Goal: Task Accomplishment & Management: Manage account settings

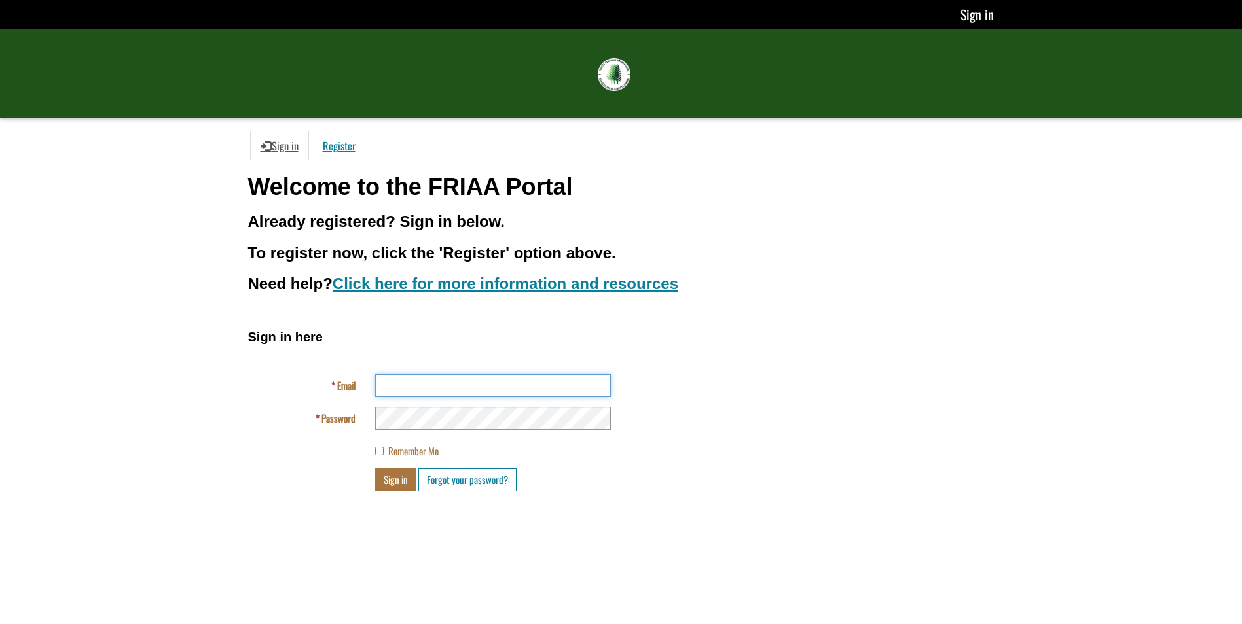
click at [412, 381] on input "Email" at bounding box center [493, 385] width 236 height 23
type input "**********"
click at [397, 487] on button "Sign in" at bounding box center [395, 480] width 41 height 23
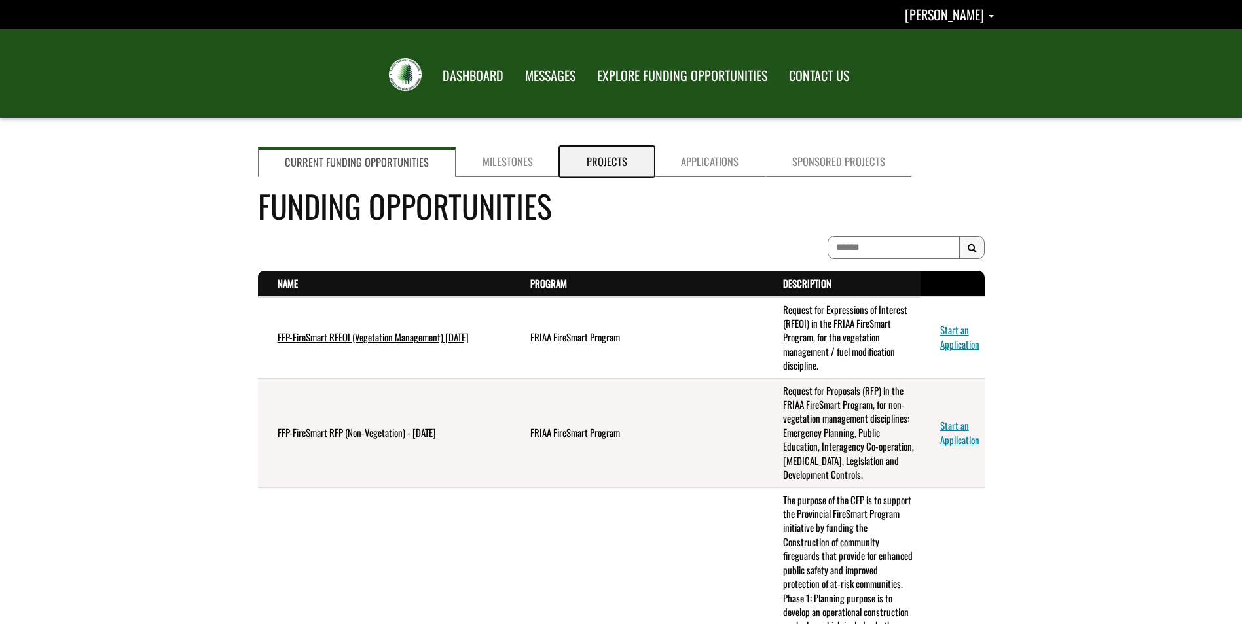
click at [595, 168] on link "Projects" at bounding box center [607, 162] width 94 height 30
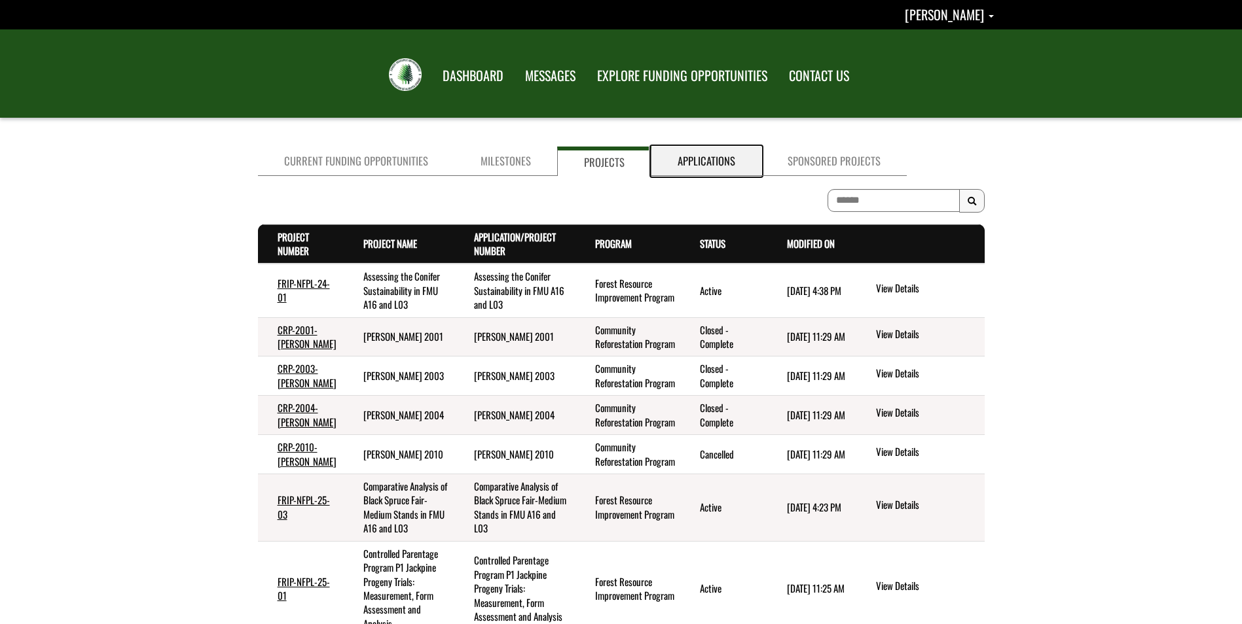
click at [688, 164] on link "Applications" at bounding box center [706, 161] width 110 height 29
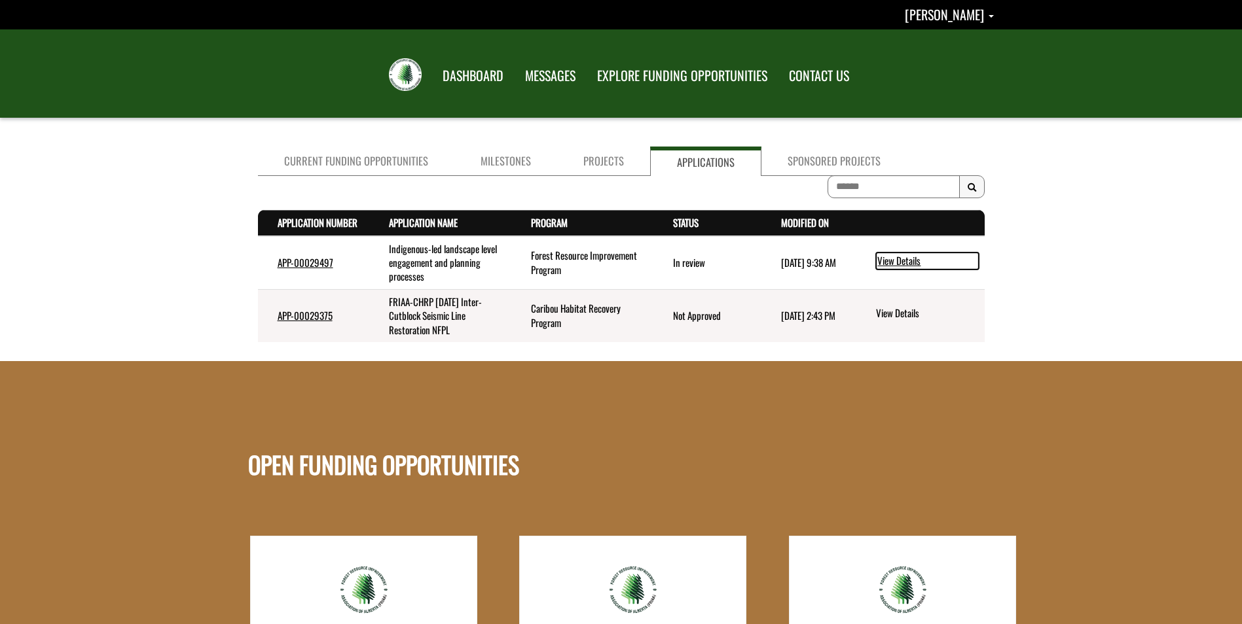
click at [905, 260] on link "View Details" at bounding box center [927, 261] width 103 height 17
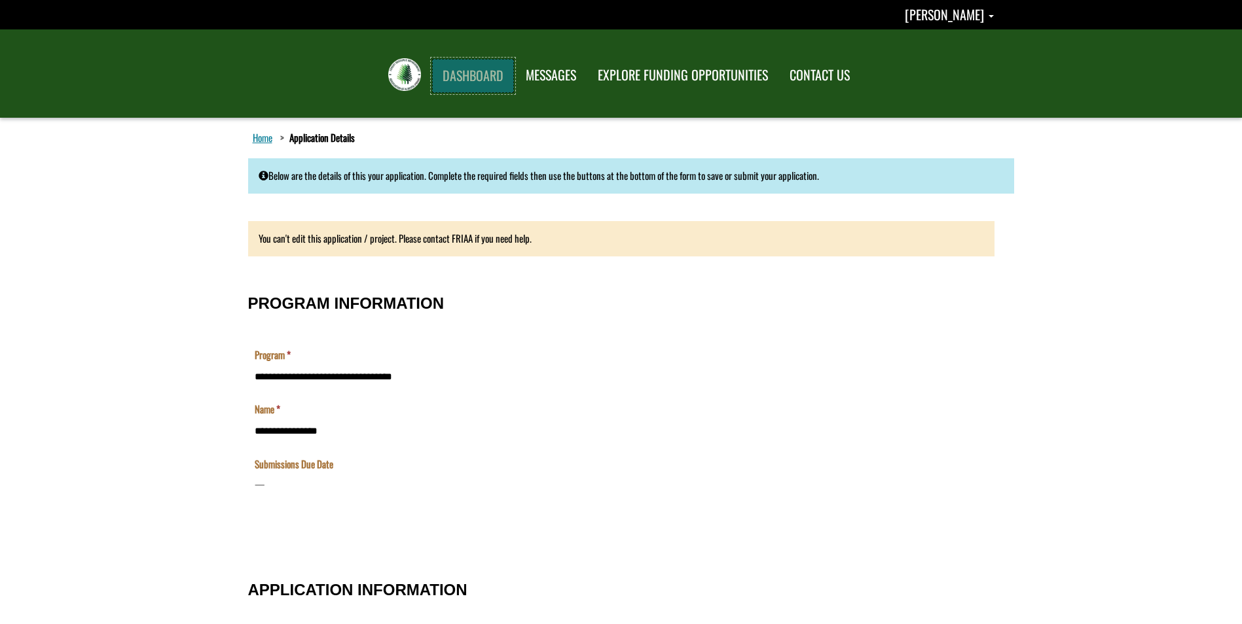
click at [458, 78] on link "DASHBOARD" at bounding box center [473, 76] width 82 height 34
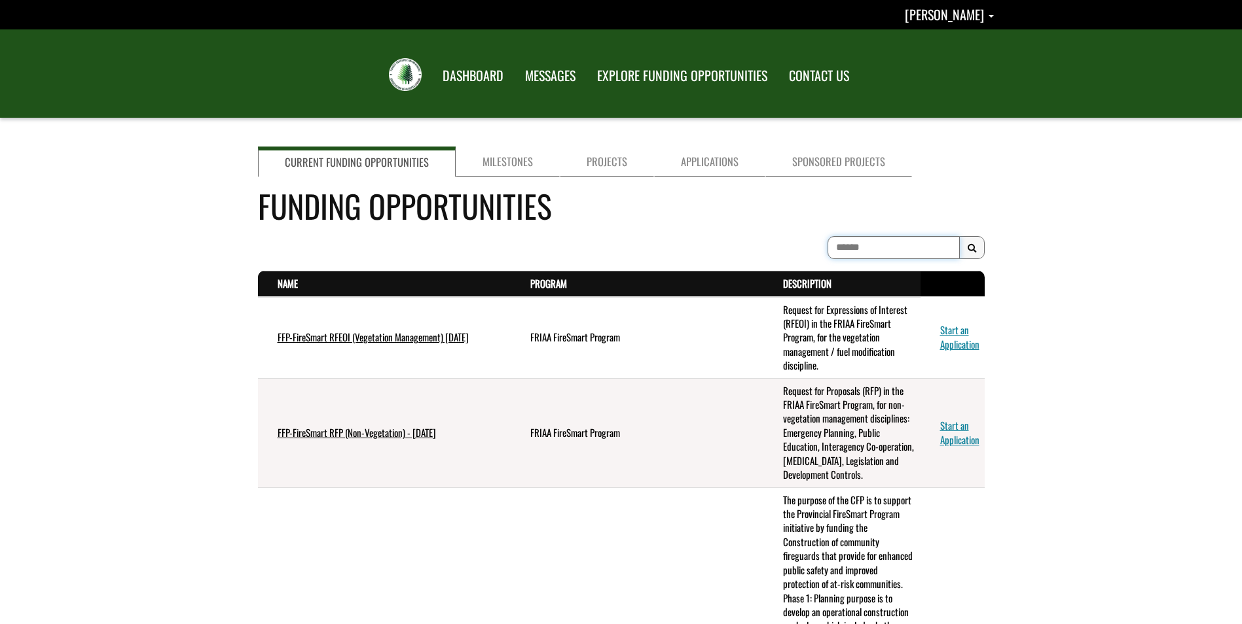
click at [877, 247] on input at bounding box center [893, 247] width 132 height 23
type input "**********"
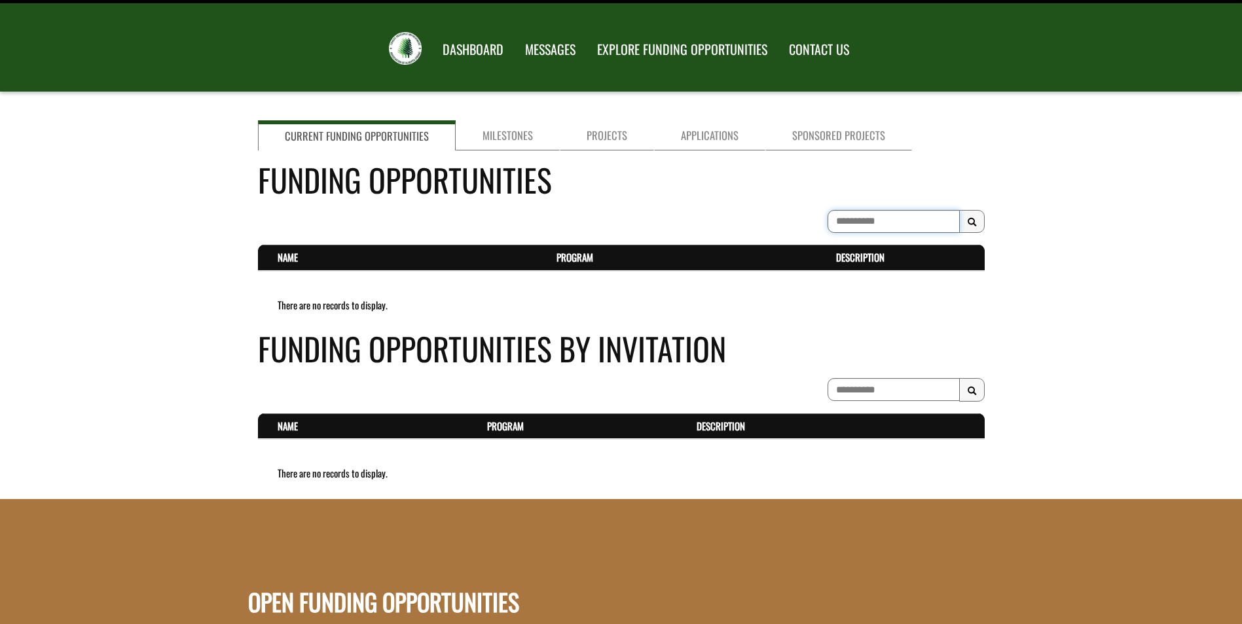
scroll to position [65, 0]
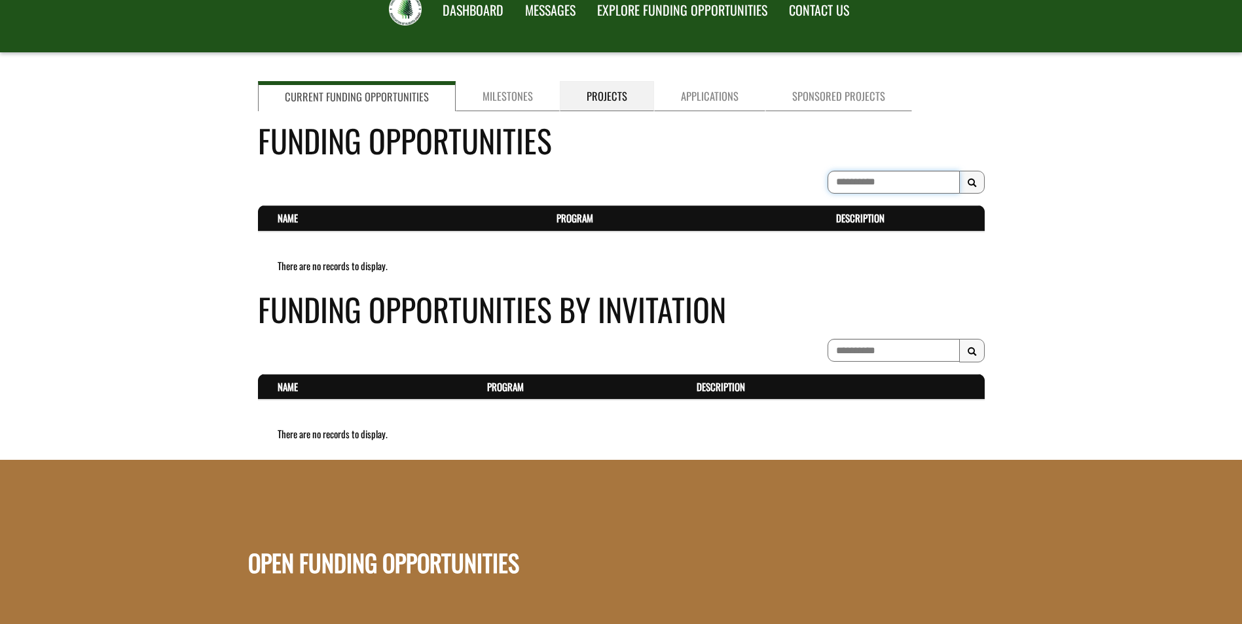
type input "**********"
click at [601, 102] on link "Projects" at bounding box center [607, 96] width 94 height 30
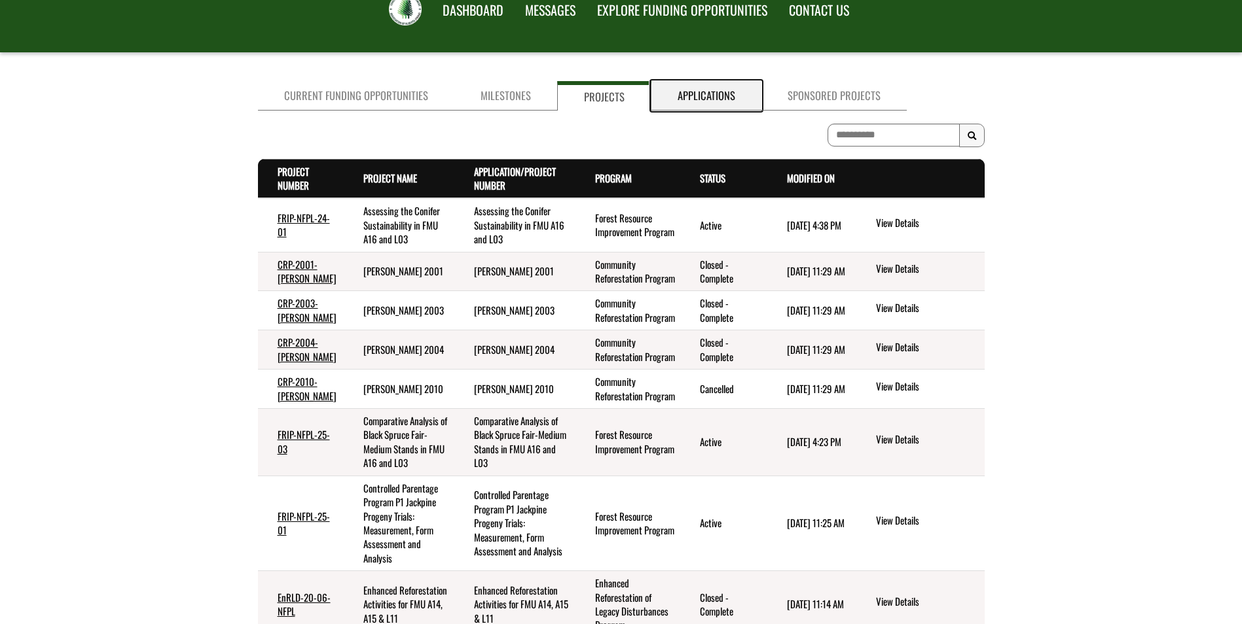
click at [694, 105] on link "Applications" at bounding box center [706, 95] width 110 height 29
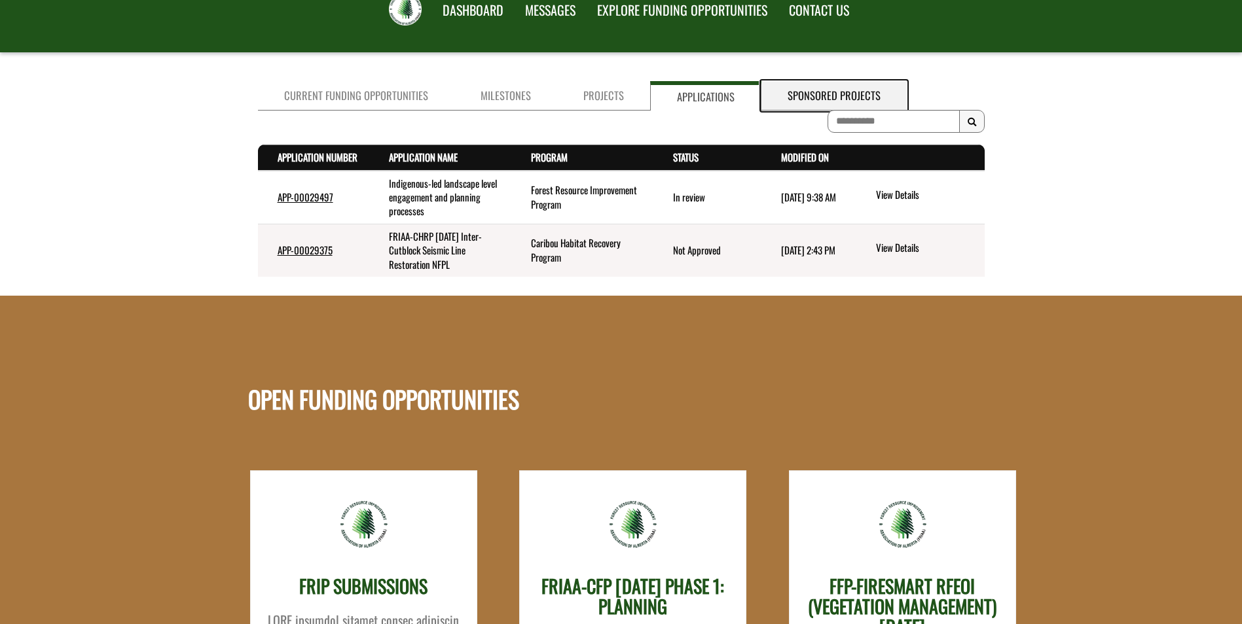
click at [804, 94] on link "Sponsored Projects" at bounding box center [833, 95] width 145 height 29
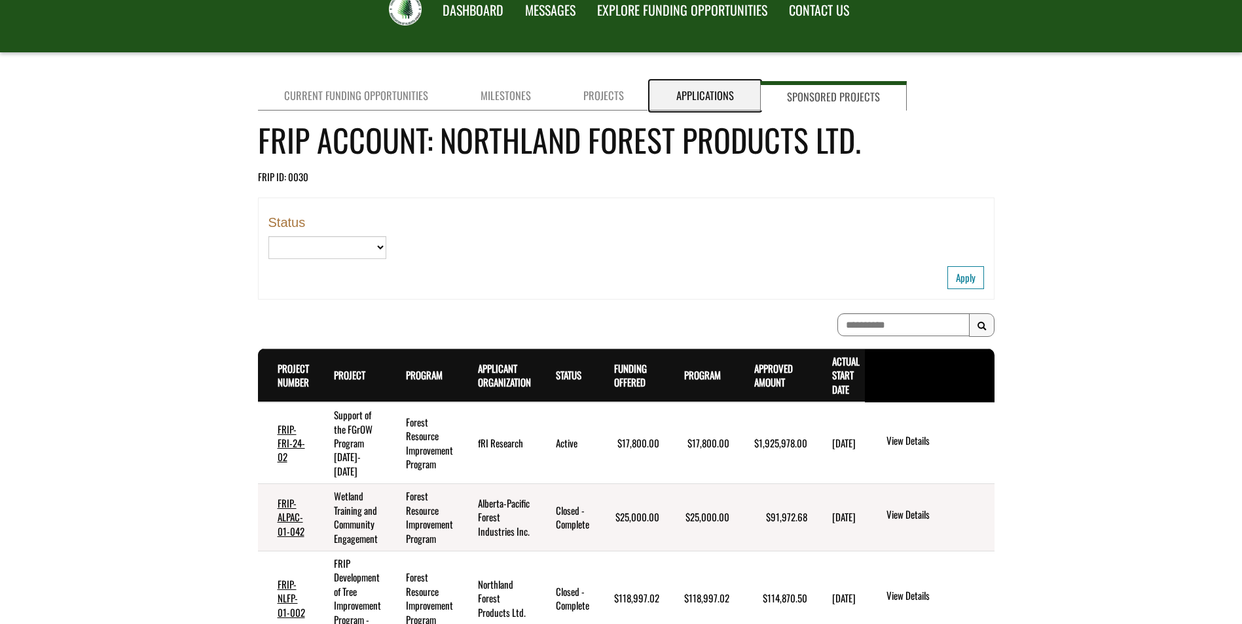
click at [696, 96] on link "Applications" at bounding box center [705, 95] width 110 height 29
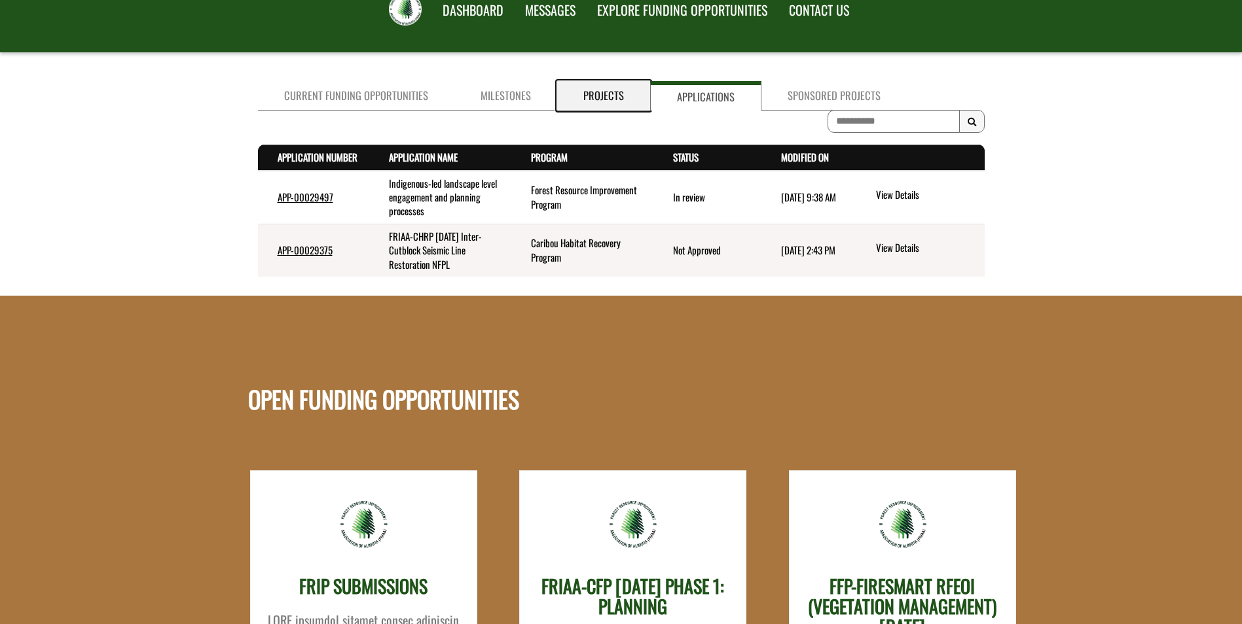
click at [608, 92] on link "Projects" at bounding box center [603, 95] width 93 height 29
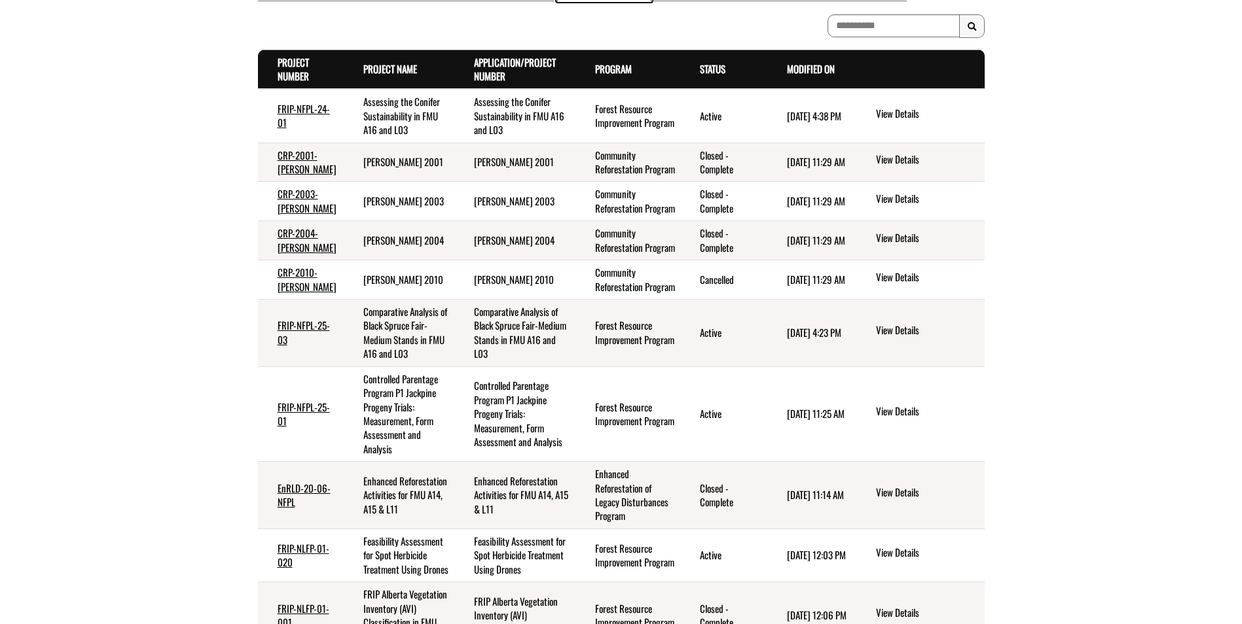
scroll to position [262, 0]
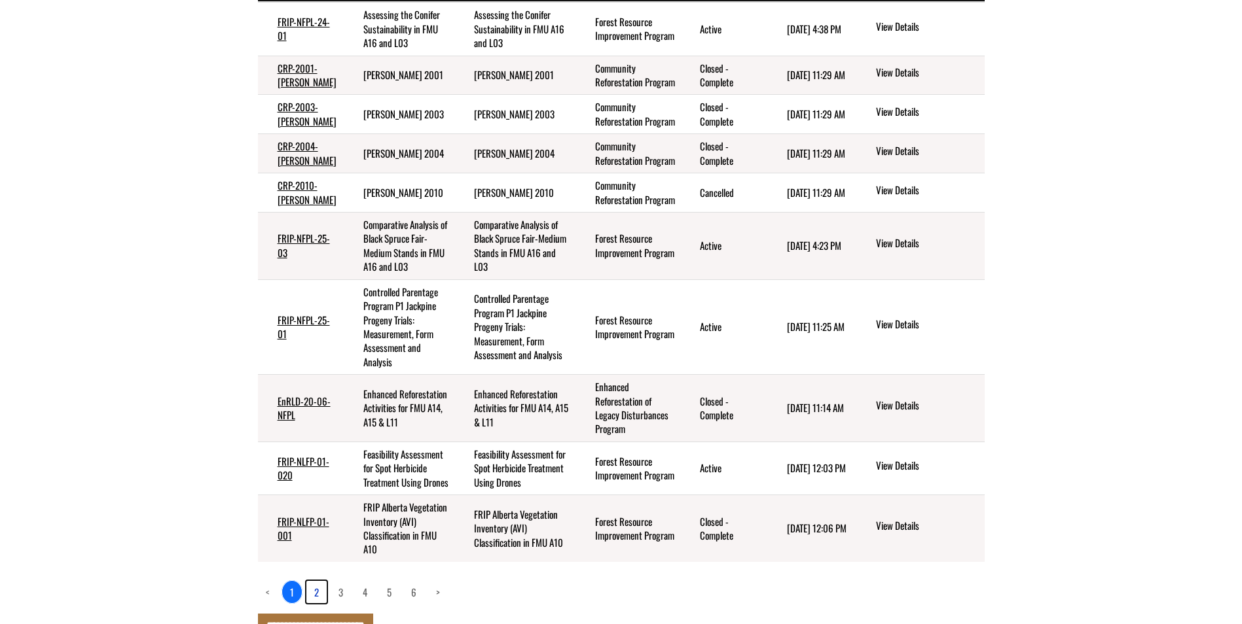
click at [315, 592] on link "2" at bounding box center [316, 592] width 20 height 22
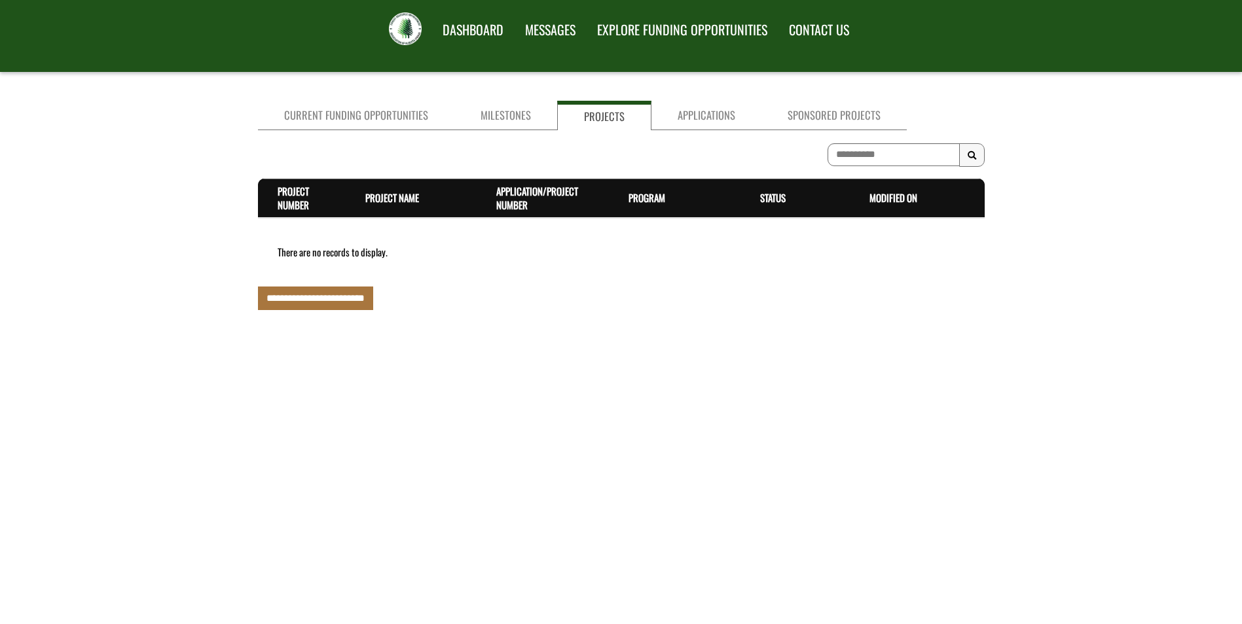
scroll to position [27, 0]
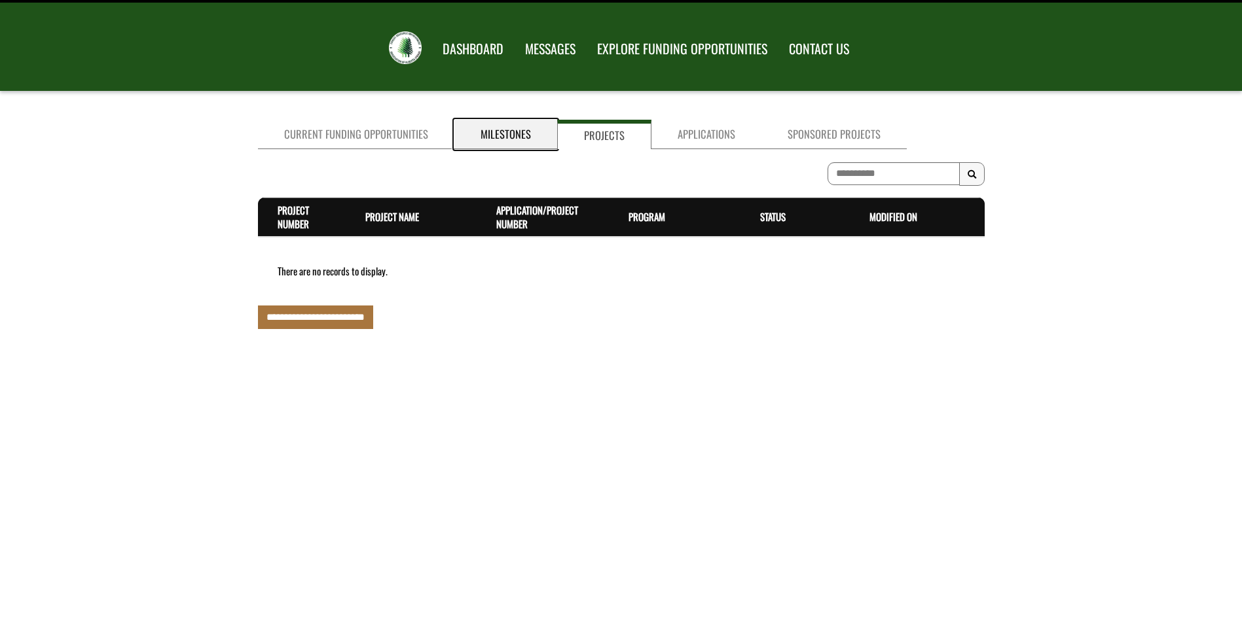
click at [516, 132] on link "Milestones" at bounding box center [505, 134] width 103 height 29
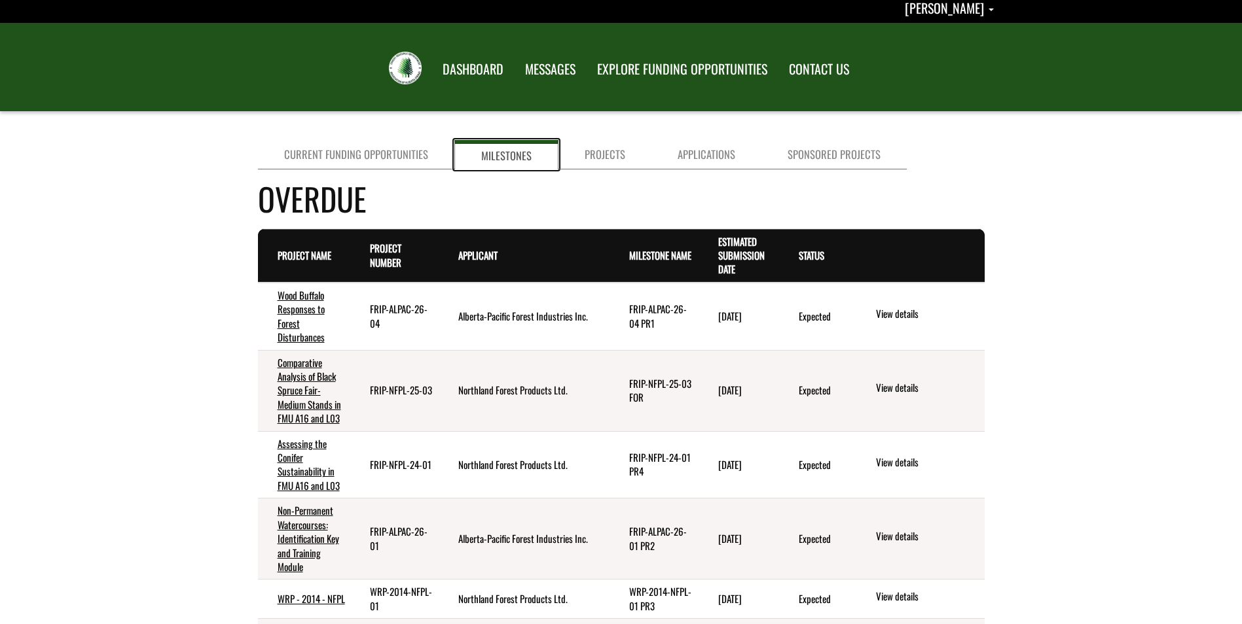
scroll to position [0, 0]
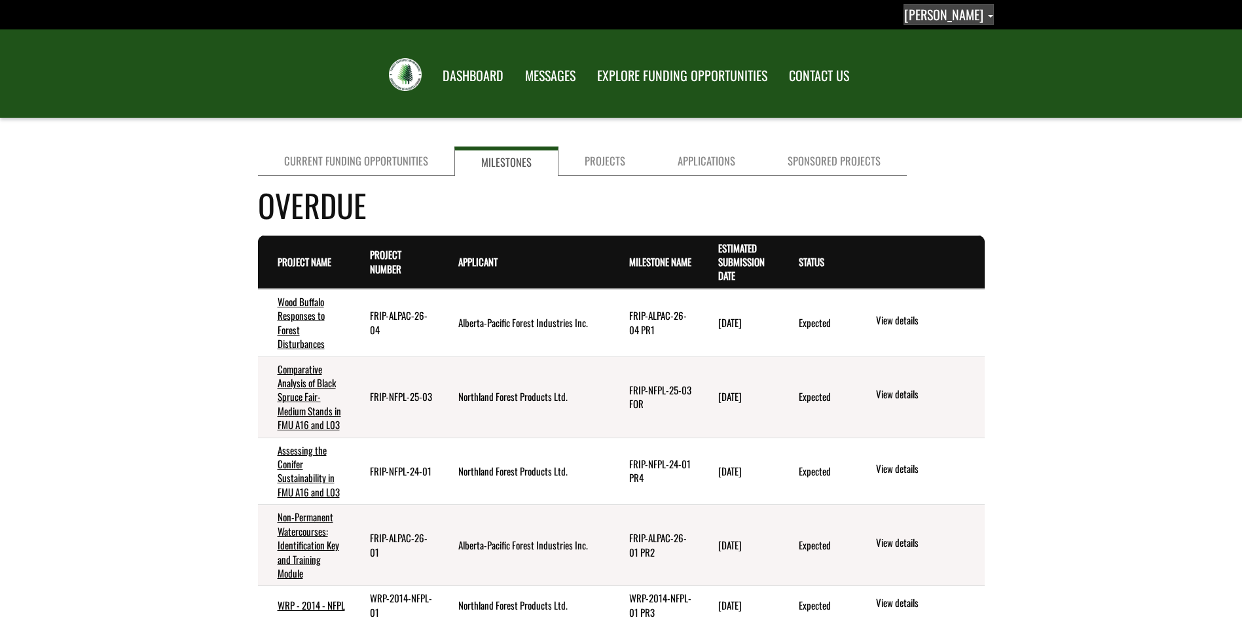
click at [945, 12] on span "Ben Secker" at bounding box center [943, 15] width 79 height 20
click at [953, 65] on link "Sign out" at bounding box center [941, 69] width 101 height 18
